Goal: Check status: Check status

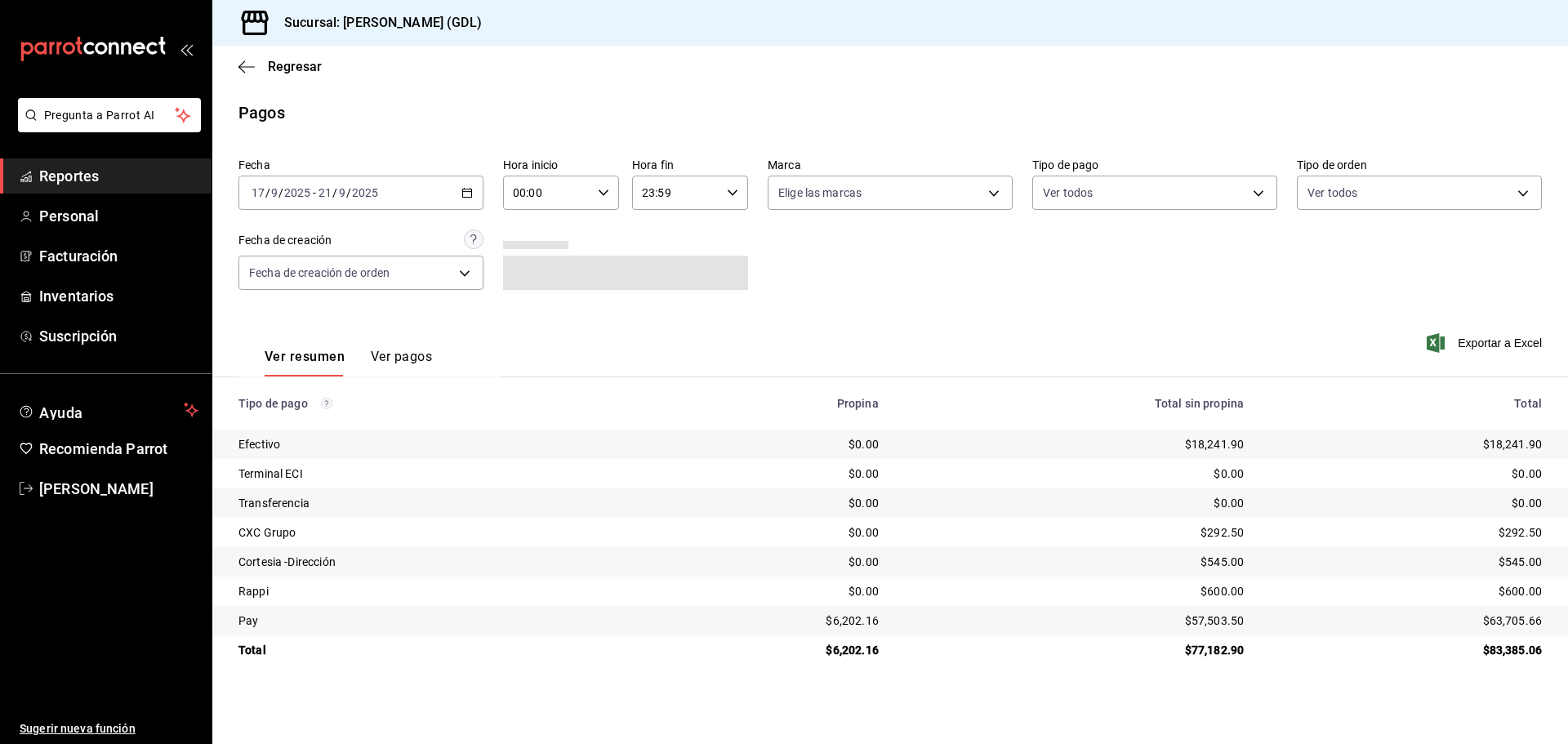
click at [471, 195] on icon "button" at bounding box center [467, 193] width 12 height 12
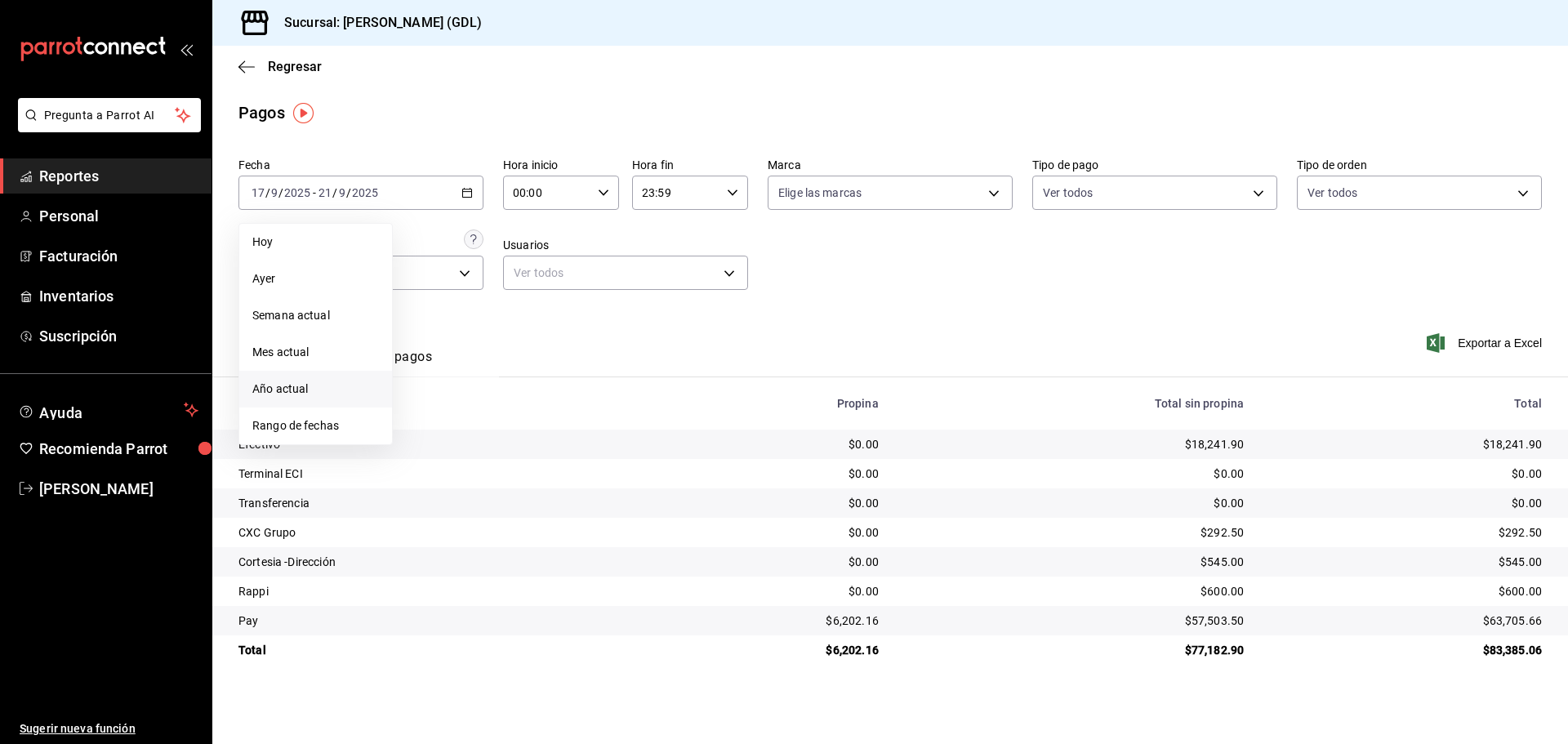
click at [292, 389] on span "Año actual" at bounding box center [315, 389] width 126 height 17
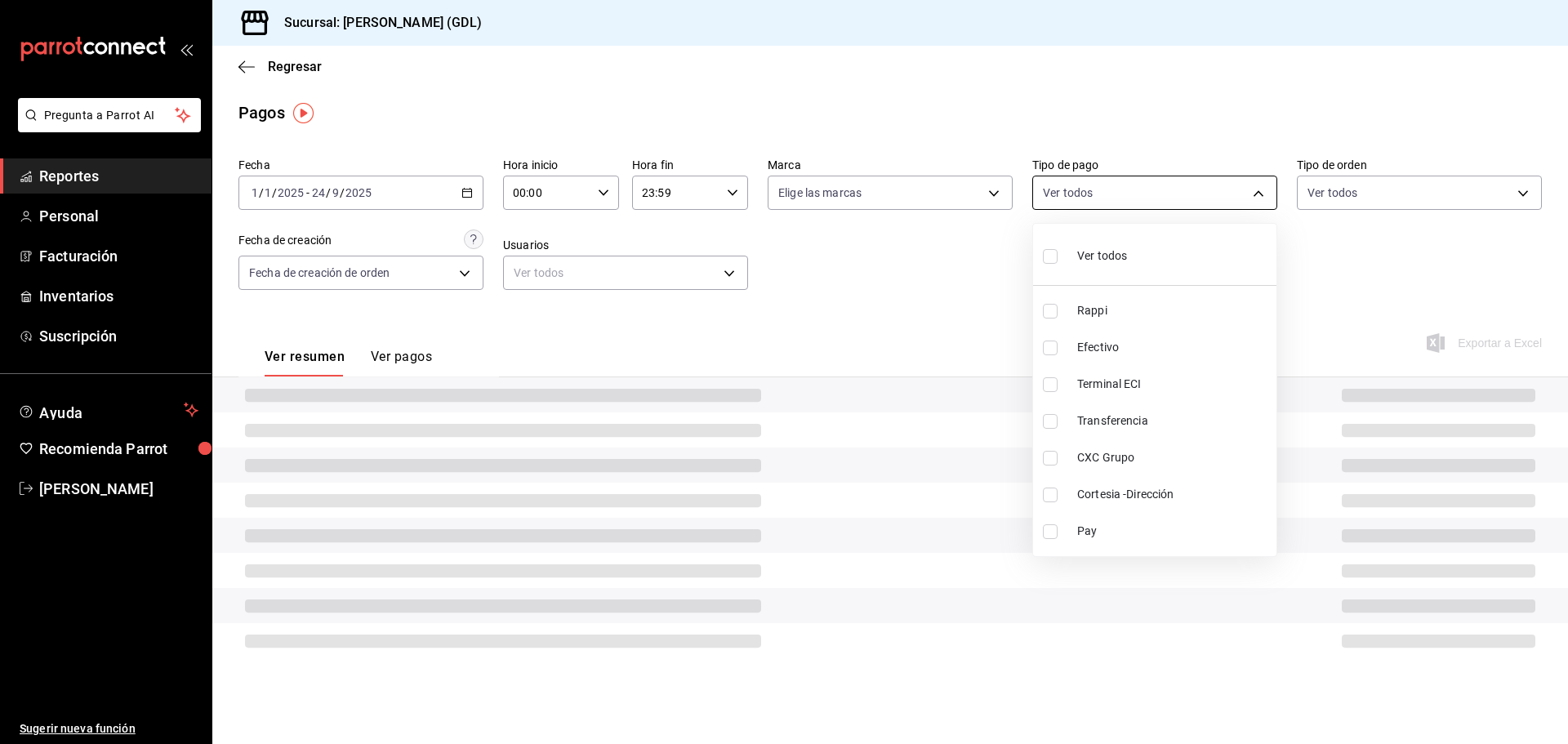
click at [1094, 194] on body "Pregunta a Parrot AI Reportes Personal Facturación Inventarios Suscripción Ayud…" at bounding box center [784, 372] width 1568 height 744
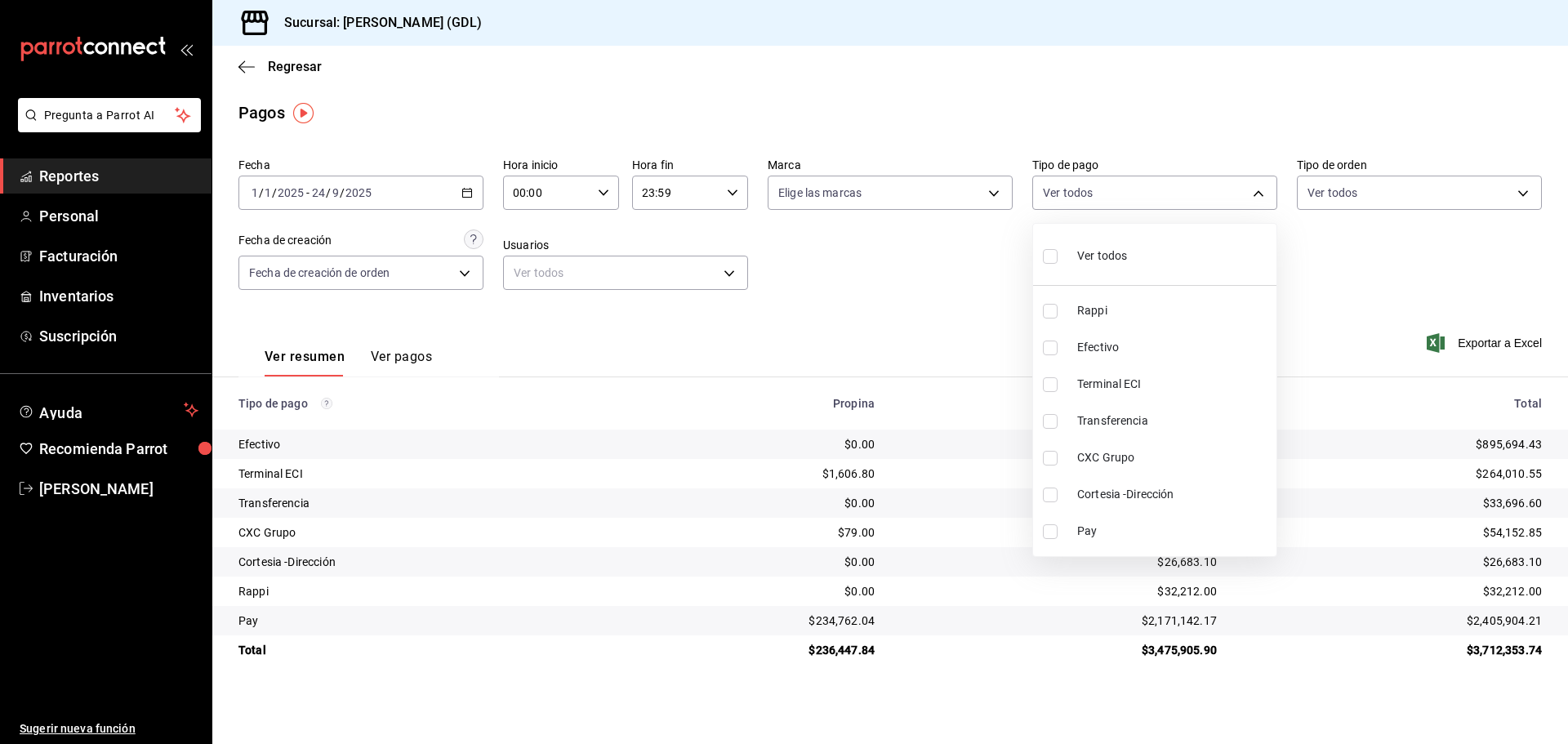
click at [1048, 532] on input "checkbox" at bounding box center [1051, 532] width 15 height 15
checkbox input "true"
type input "a941c3d8-6fe2-4189-940e-9f1f60fd05f3"
click at [961, 275] on div at bounding box center [784, 372] width 1568 height 744
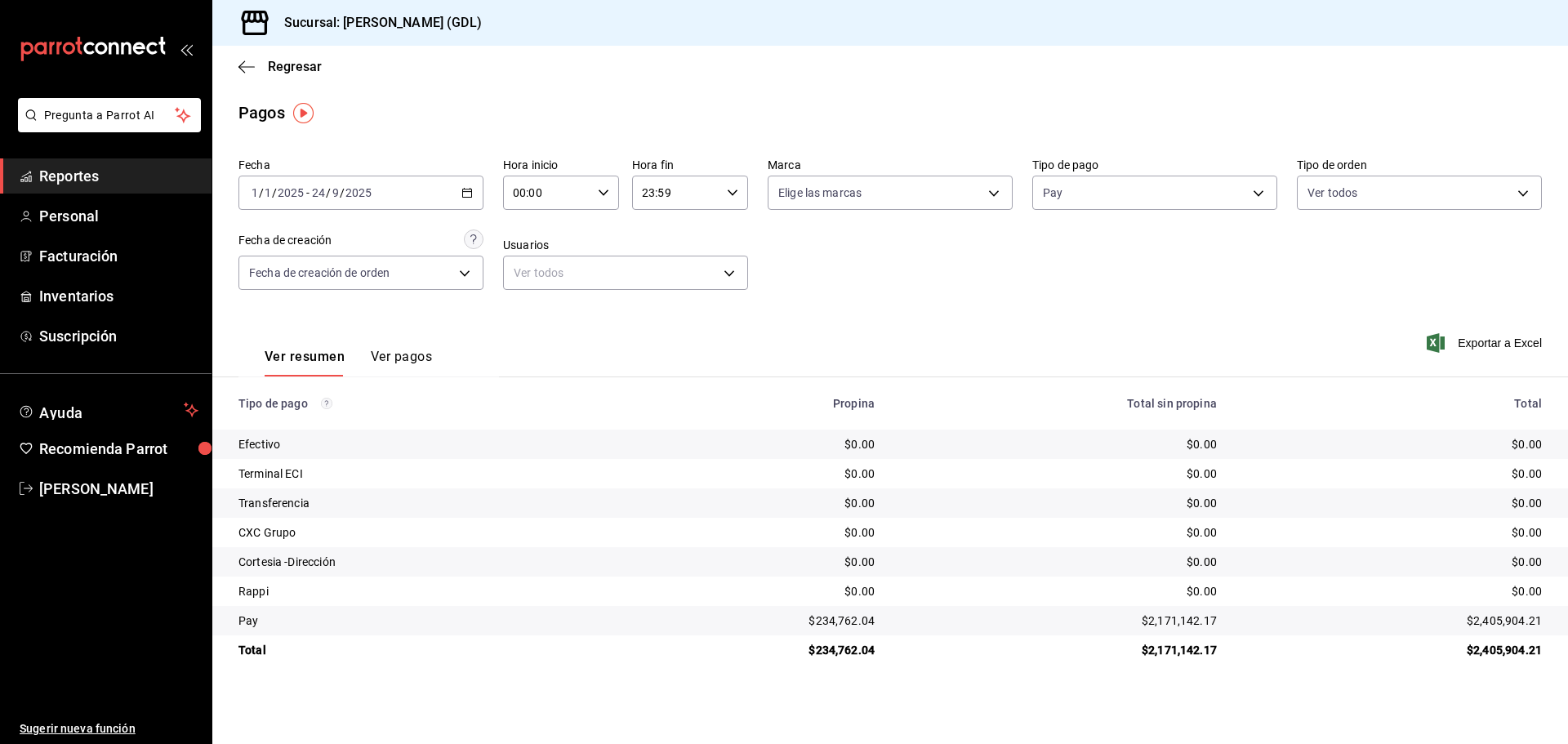
click at [494, 112] on div "Pagos" at bounding box center [890, 112] width 1356 height 24
